Goal: Information Seeking & Learning: Learn about a topic

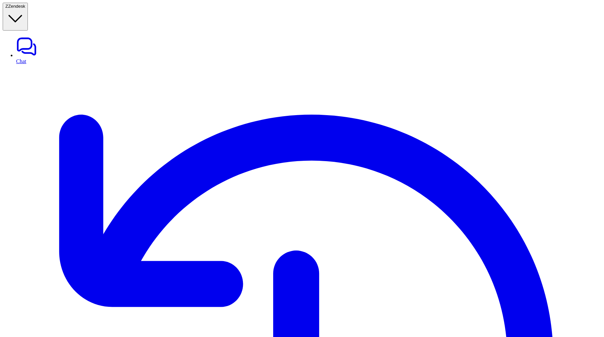
click at [50, 36] on link "Chat" at bounding box center [309, 50] width 586 height 28
click at [57, 36] on link "Chat" at bounding box center [309, 50] width 586 height 28
